Goal: Information Seeking & Learning: Learn about a topic

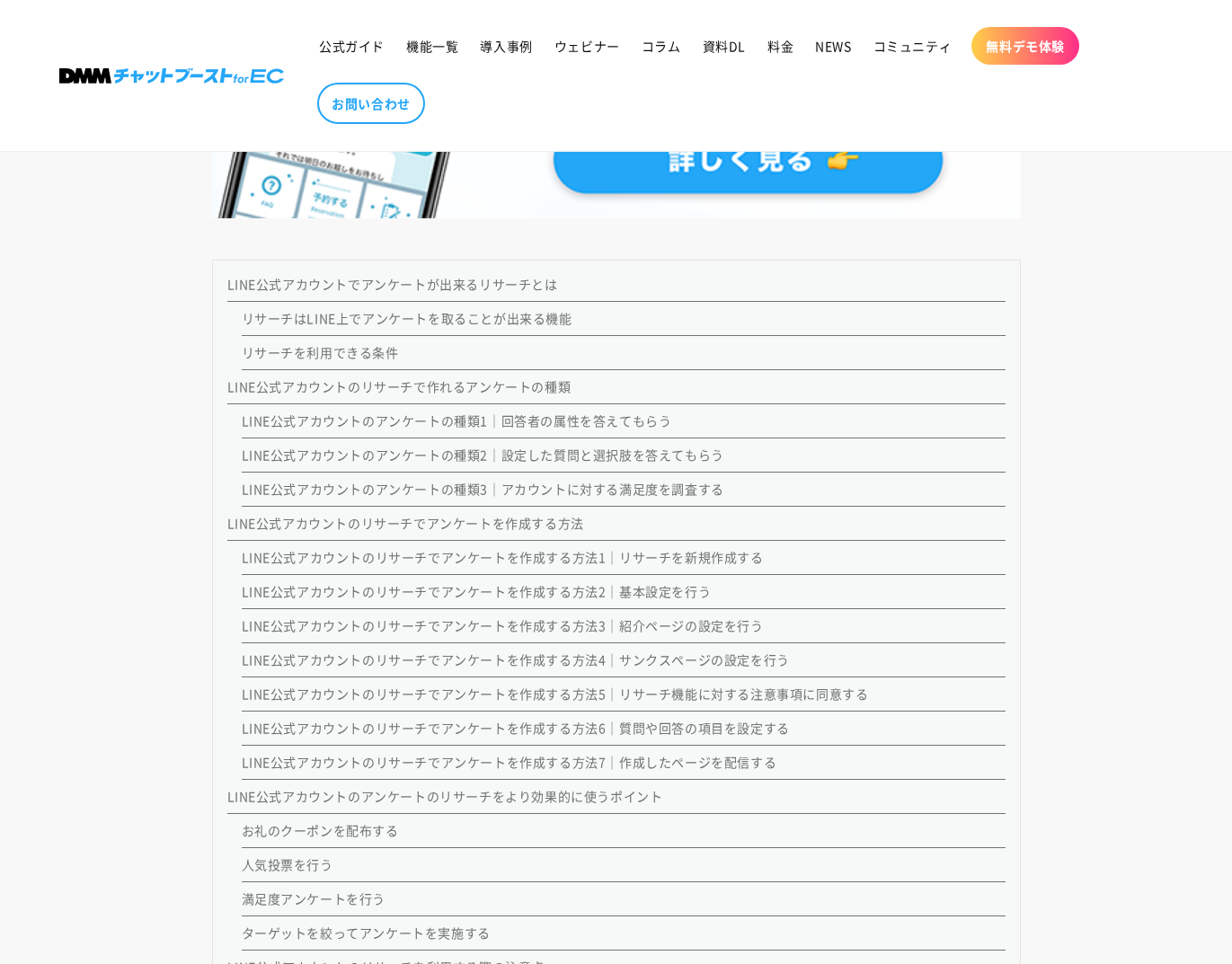
scroll to position [1485, 0]
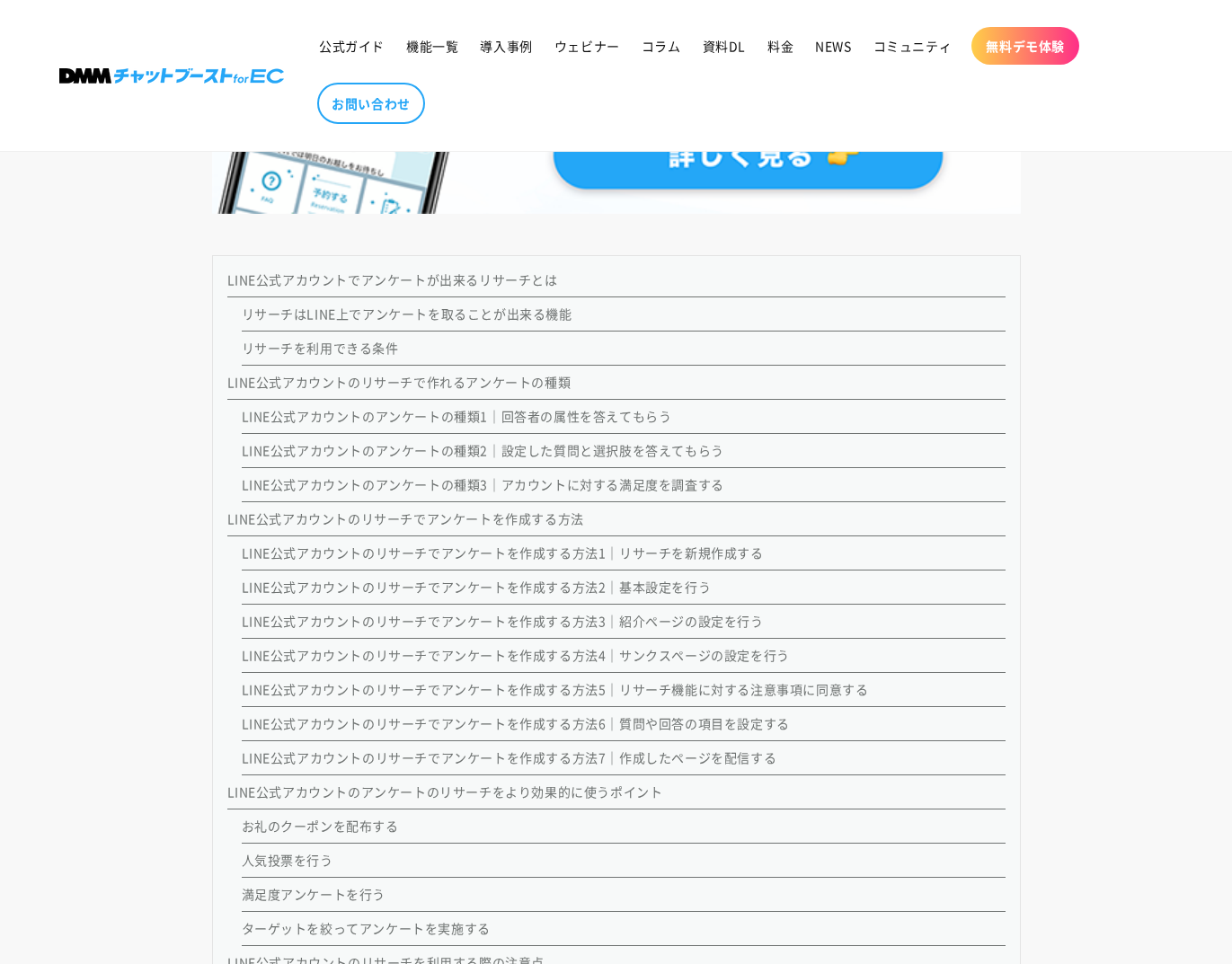
click at [359, 345] on link "リサーチを利用できる条件" at bounding box center [320, 347] width 157 height 18
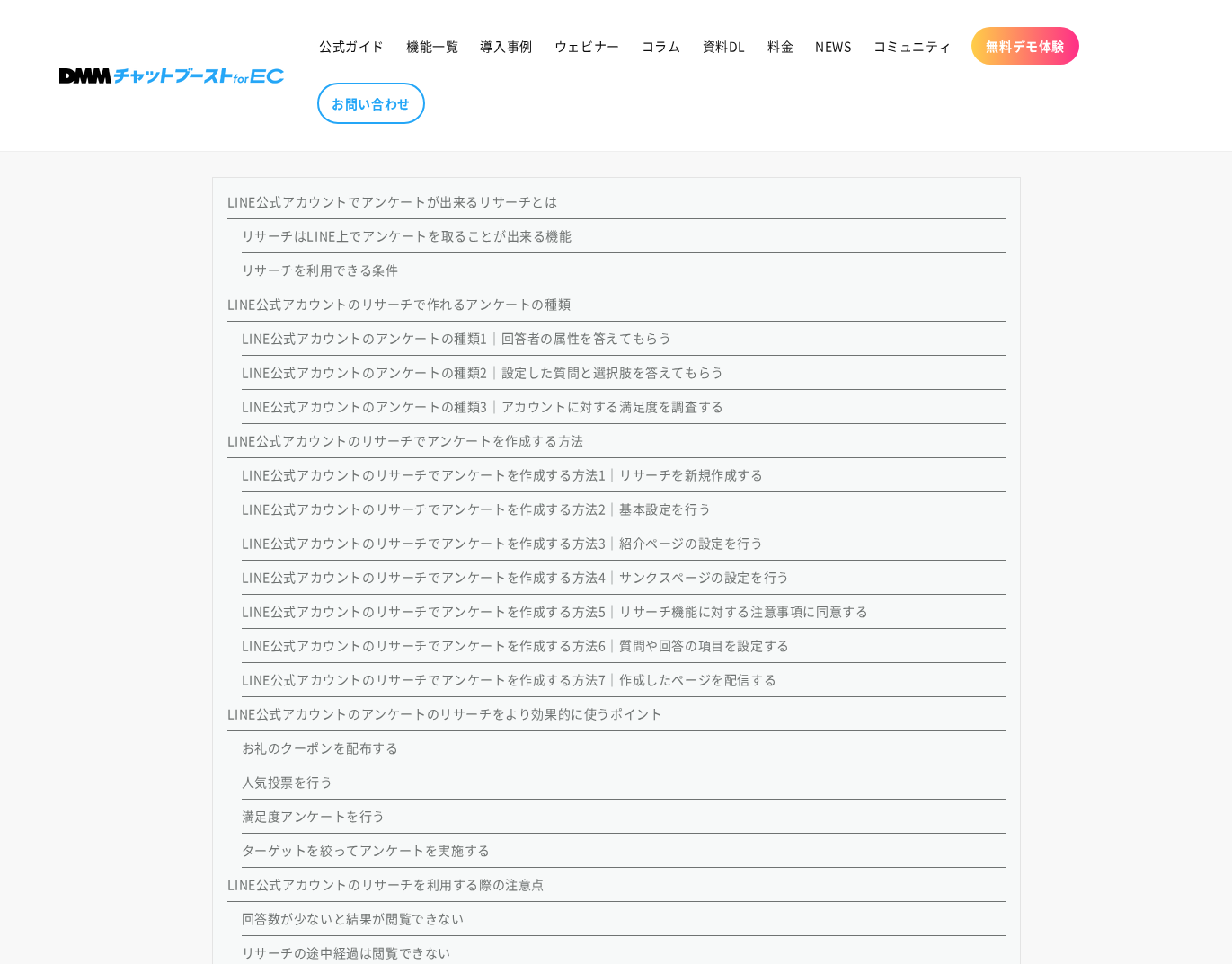
scroll to position [1532, 0]
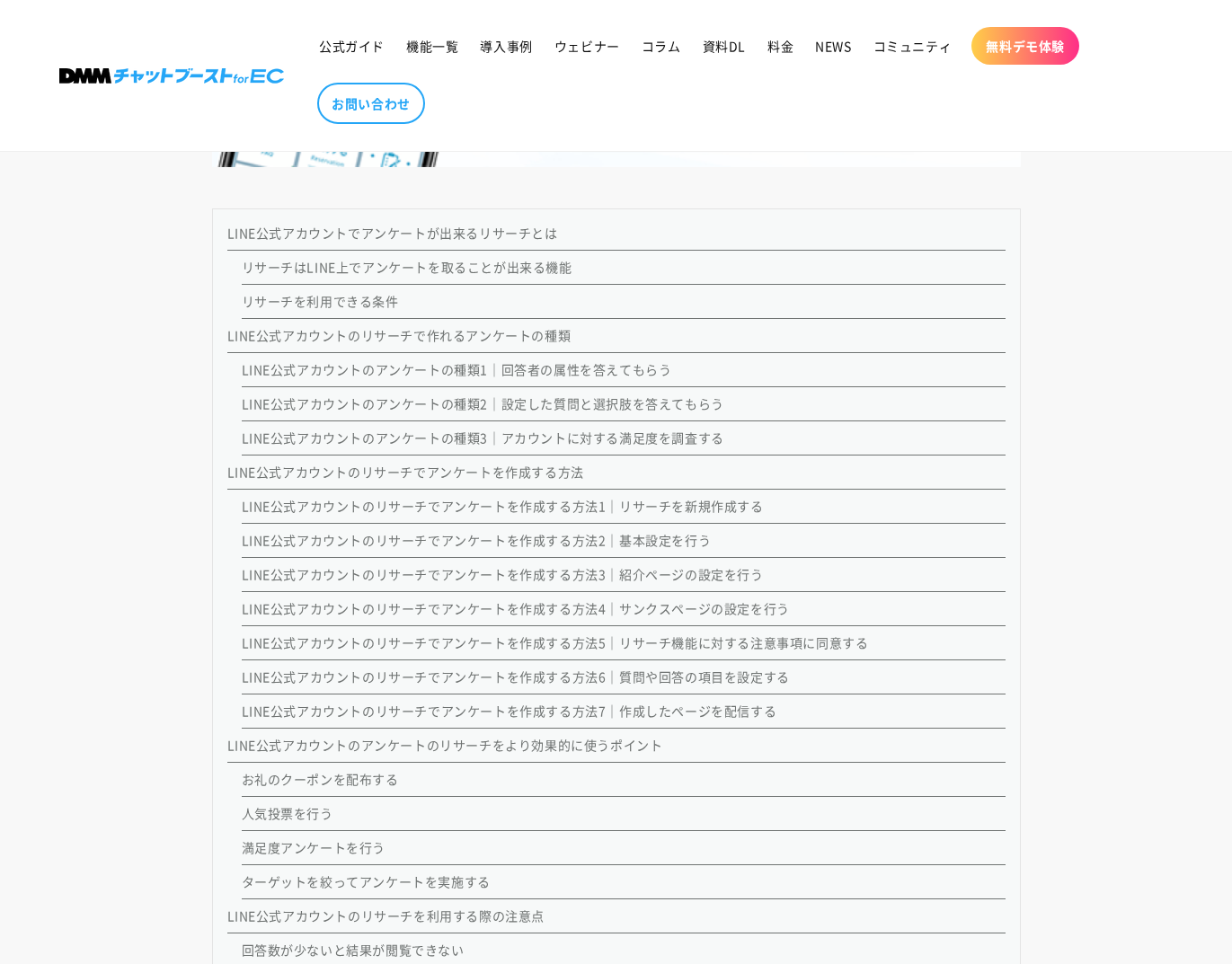
click at [433, 269] on link "リサーチはLINE上でアンケートを取ることが出来る機能" at bounding box center [407, 266] width 331 height 18
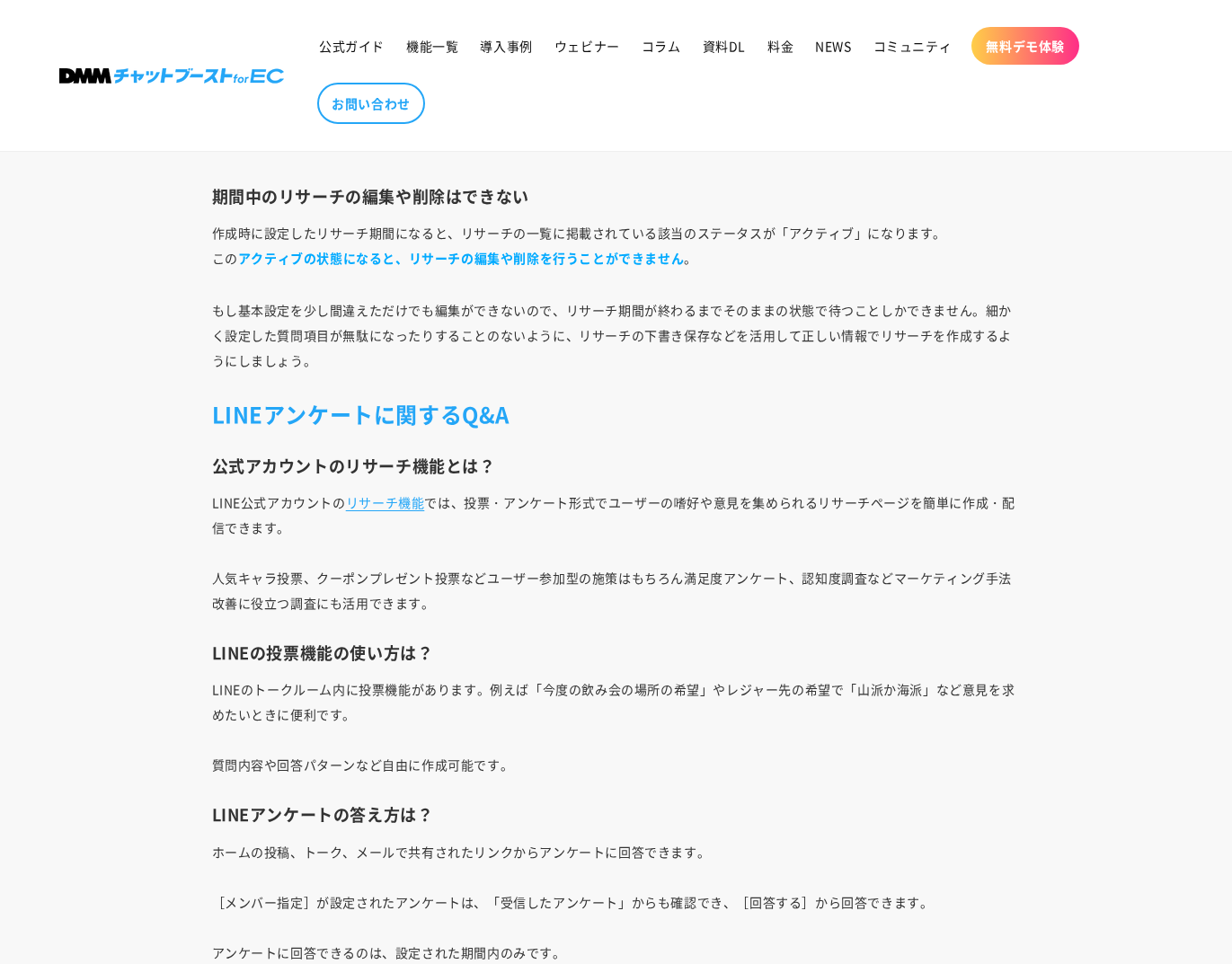
scroll to position [20142, 0]
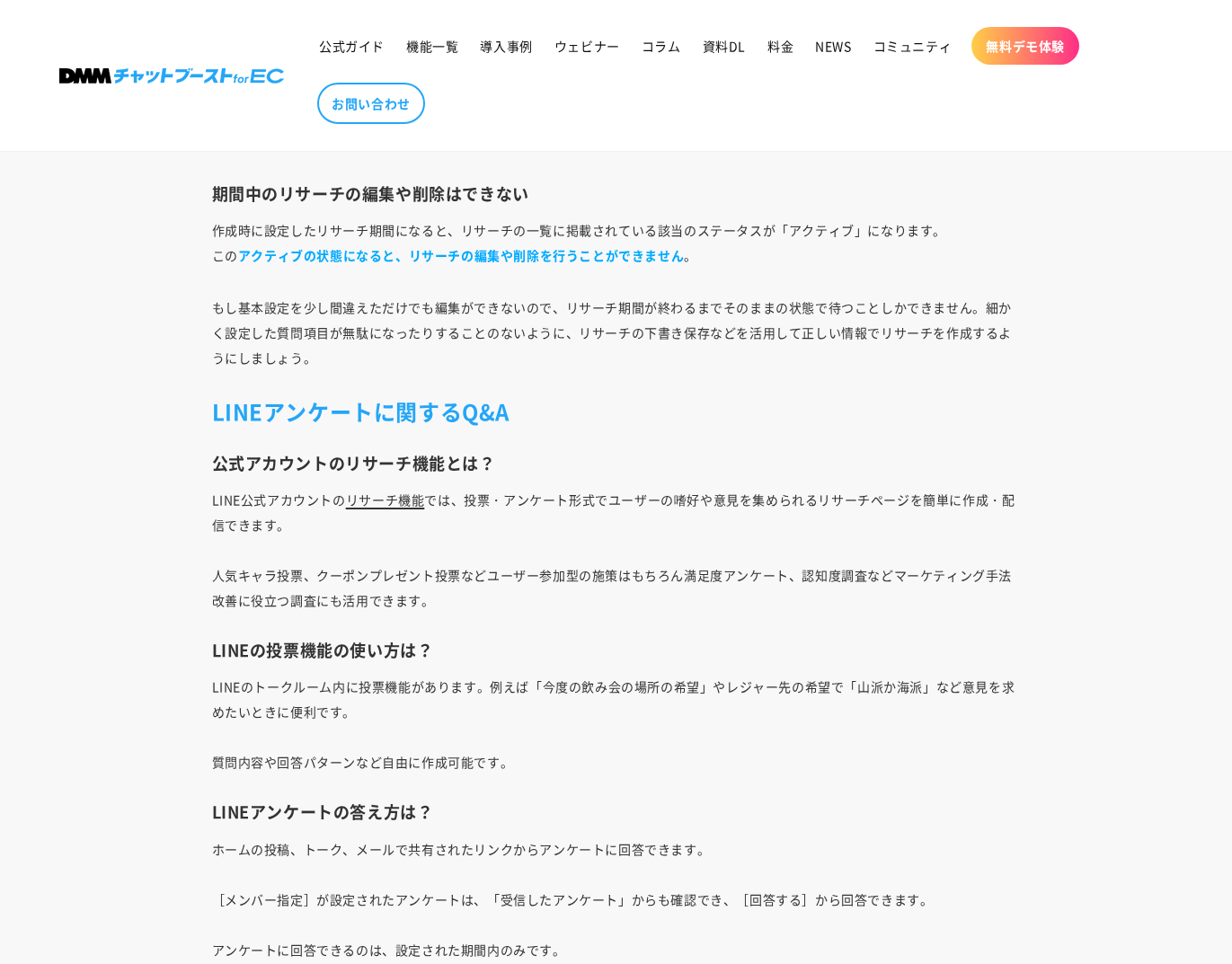
click at [405, 497] on link "リサーチ機能" at bounding box center [385, 499] width 79 height 18
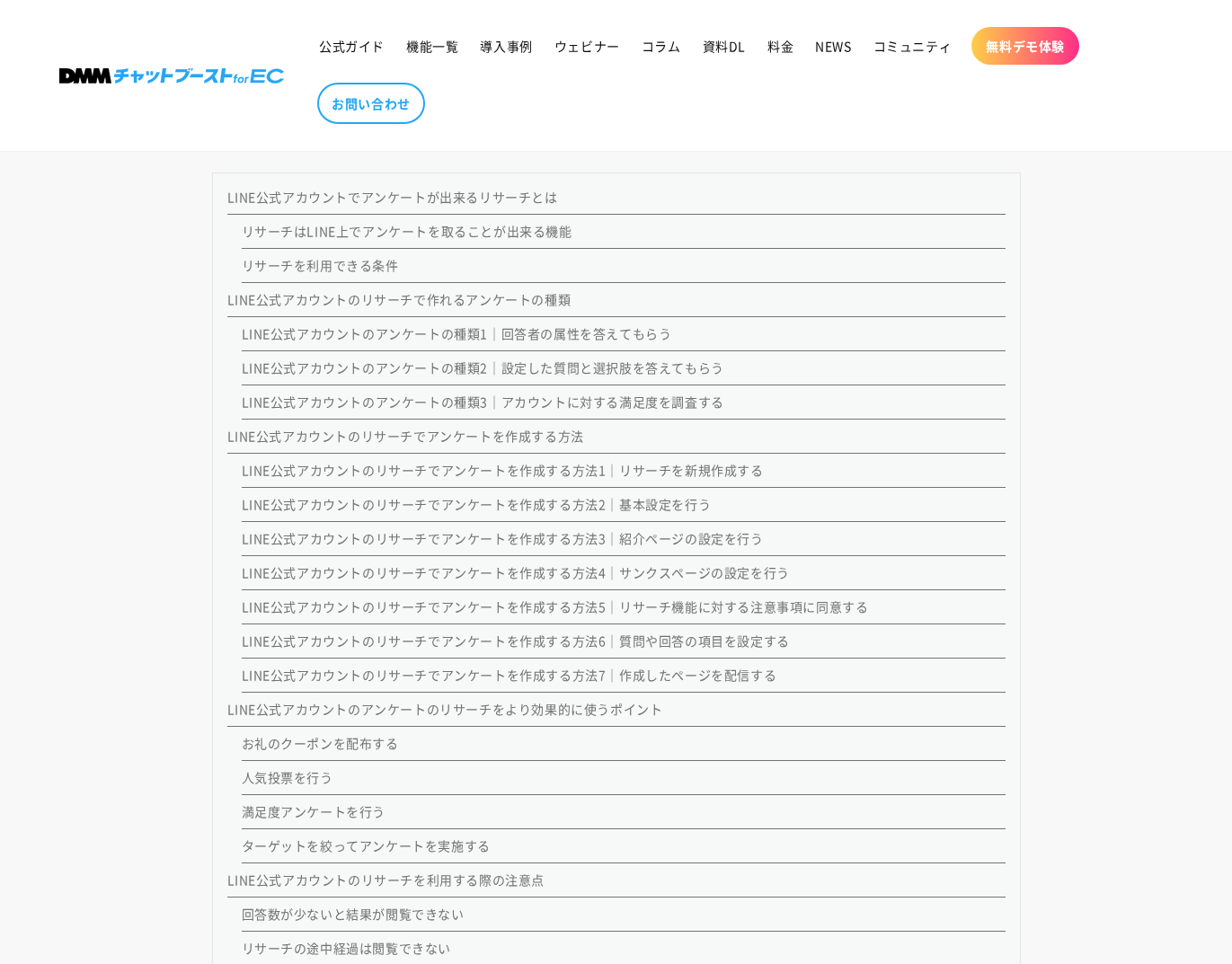
scroll to position [1569, 0]
